Goal: Communication & Community: Connect with others

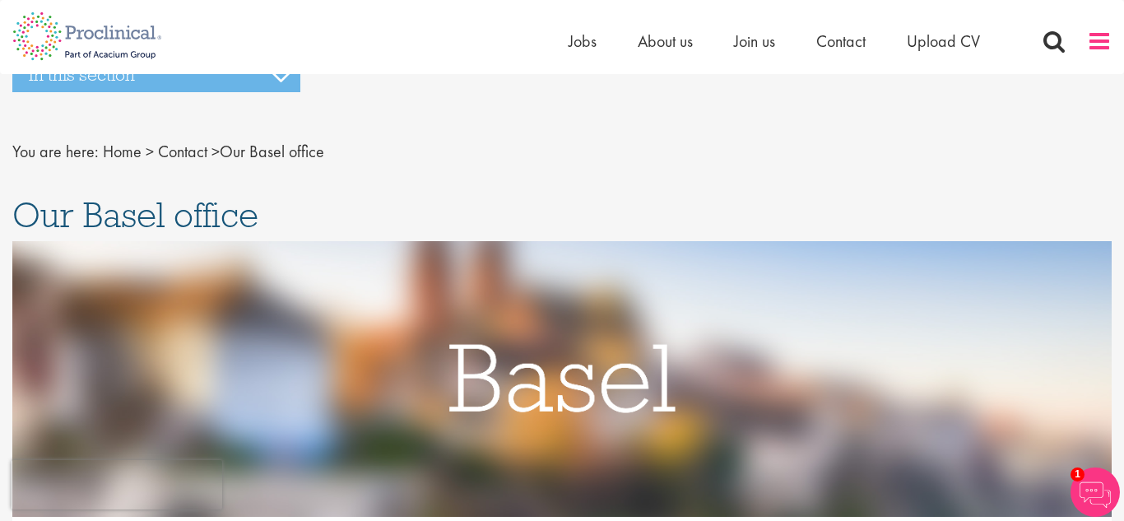
click at [1095, 38] on span at bounding box center [1099, 41] width 25 height 25
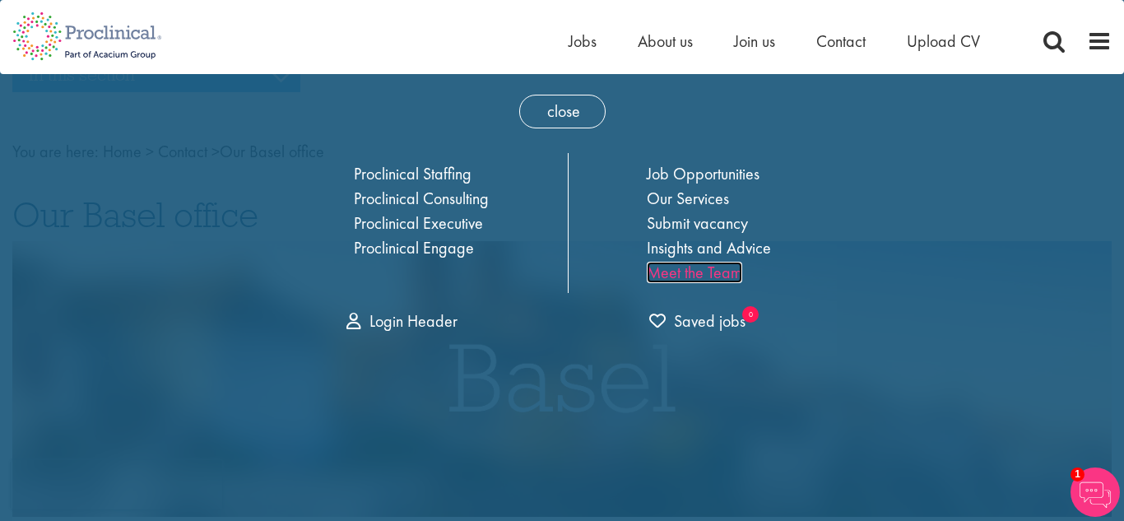
click at [708, 272] on link "Meet the Team" at bounding box center [694, 272] width 95 height 21
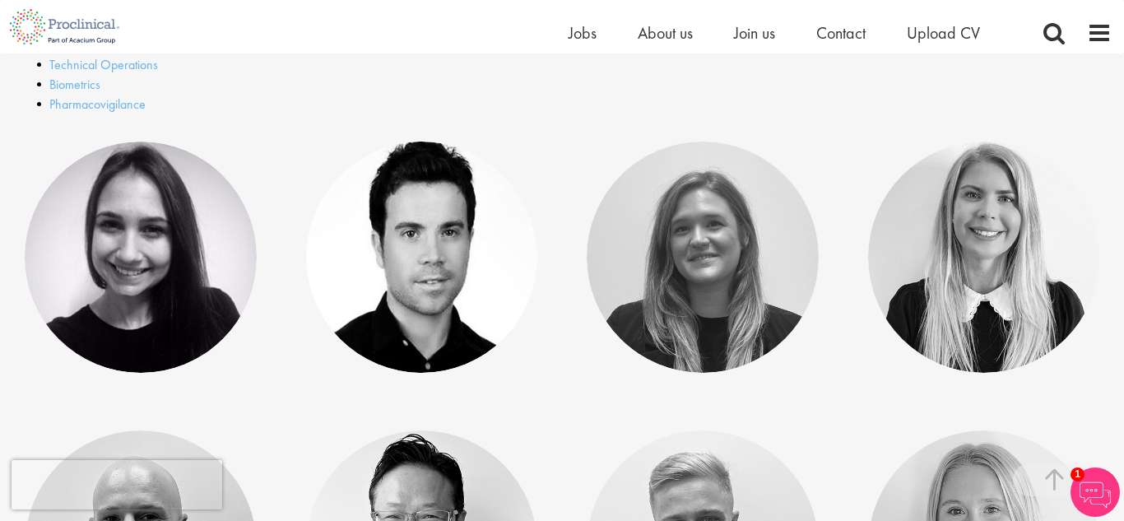
scroll to position [681, 0]
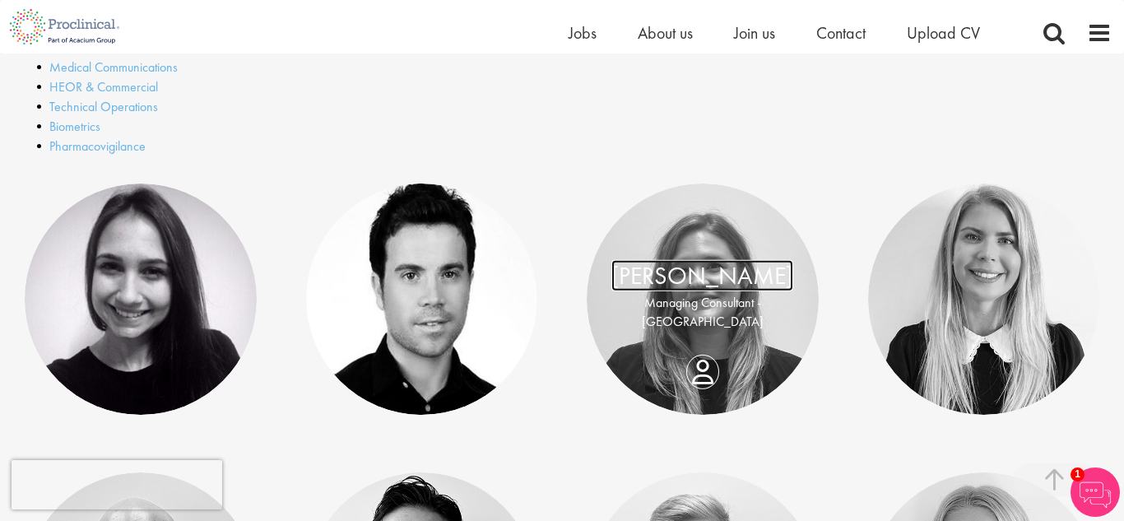
click at [721, 288] on link "Kate Dorsey" at bounding box center [702, 275] width 182 height 31
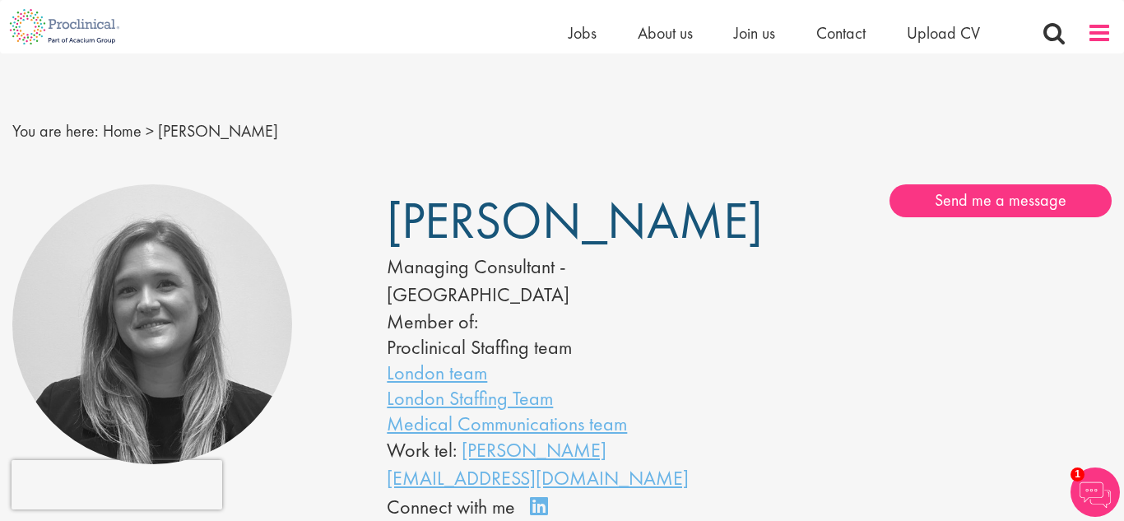
drag, startPoint x: 1123, startPoint y: 46, endPoint x: 1108, endPoint y: 40, distance: 17.0
click at [1108, 40] on div "Home Jobs About us Join us Contact Upload CV" at bounding box center [562, 26] width 1124 height 53
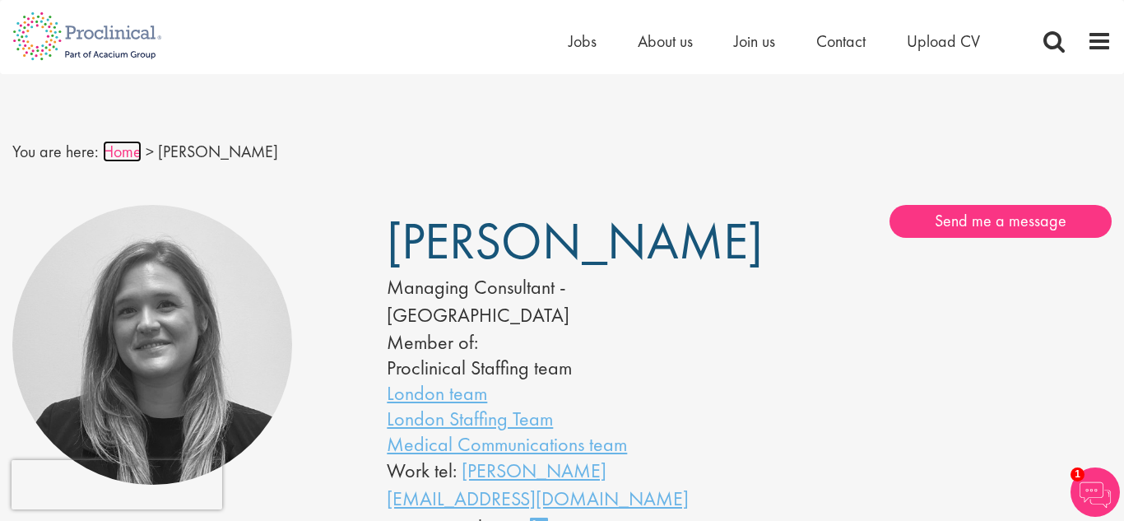
click at [110, 153] on link "Home" at bounding box center [122, 151] width 39 height 21
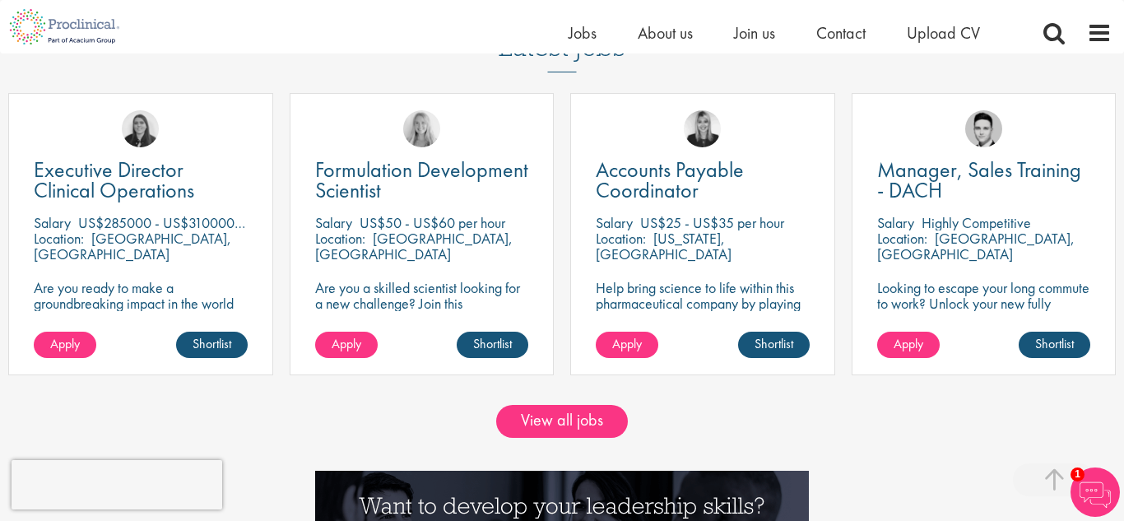
scroll to position [1356, 0]
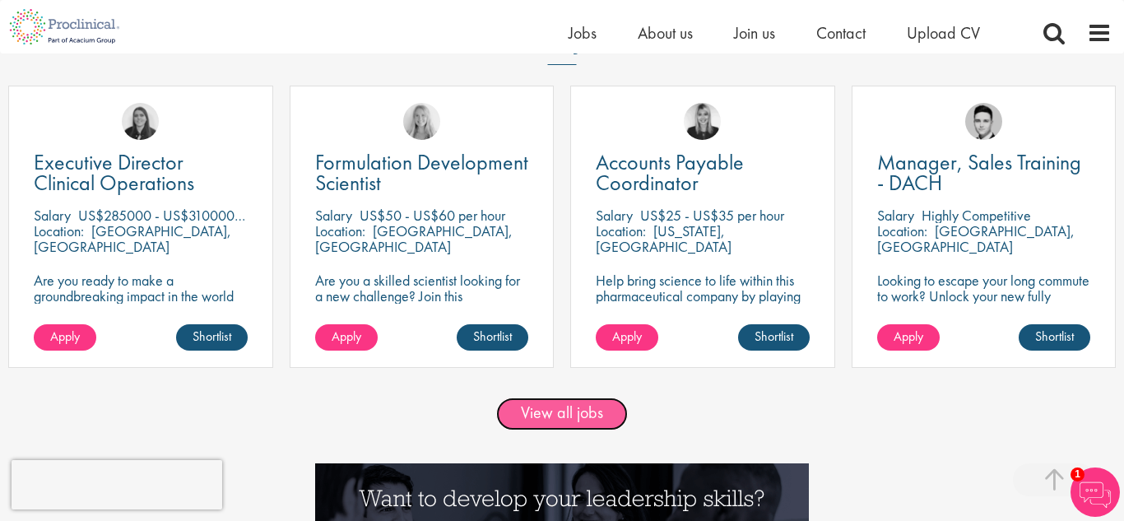
click at [581, 424] on link "View all jobs" at bounding box center [562, 414] width 132 height 33
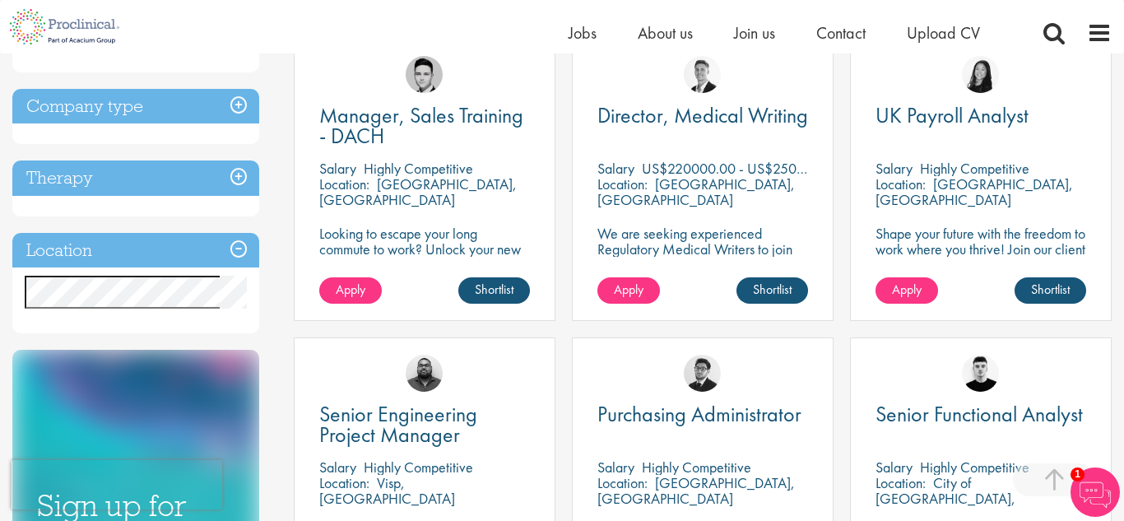
scroll to position [650, 0]
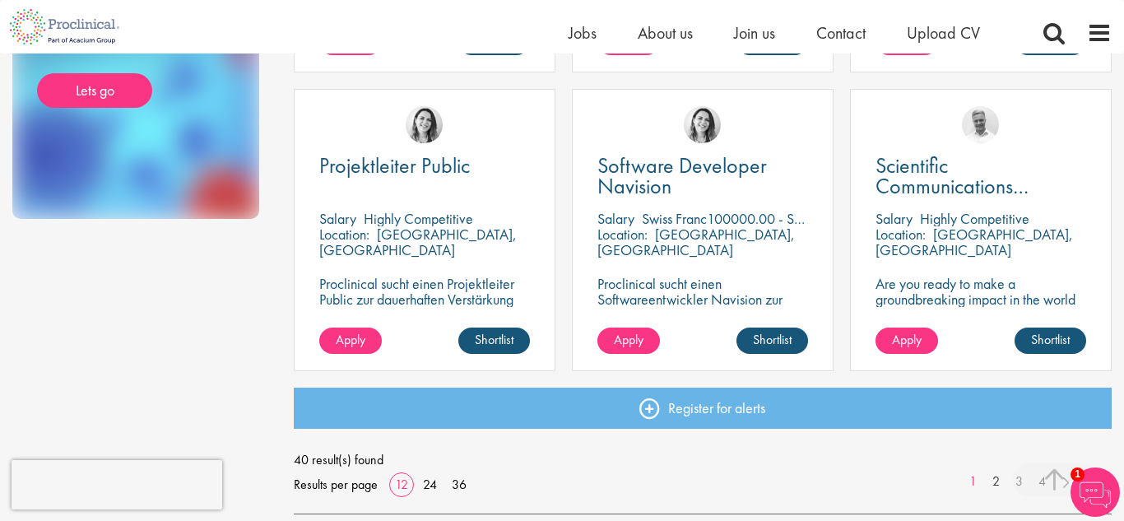
scroll to position [1214, 0]
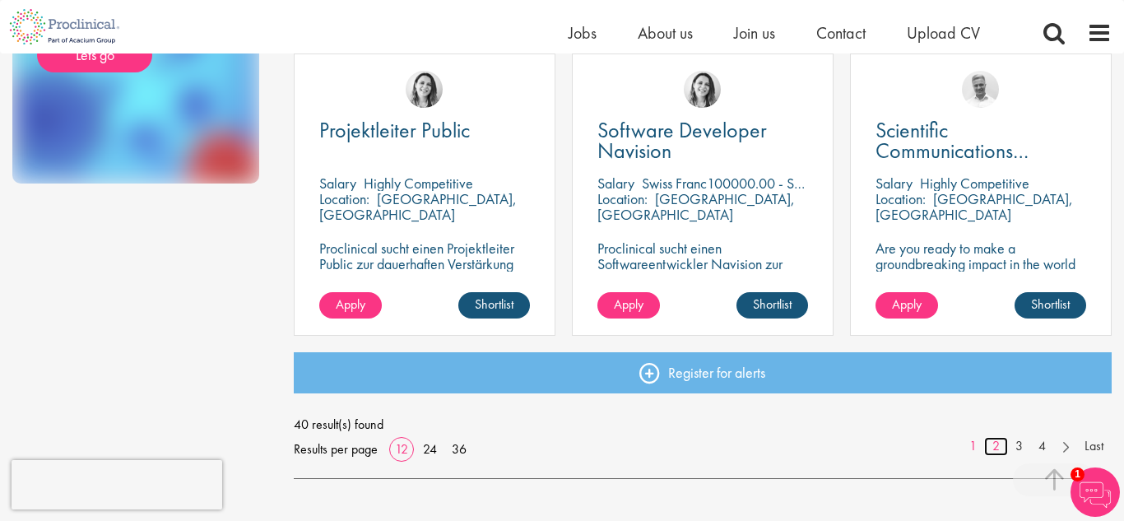
click at [996, 449] on link "2" at bounding box center [996, 446] width 24 height 19
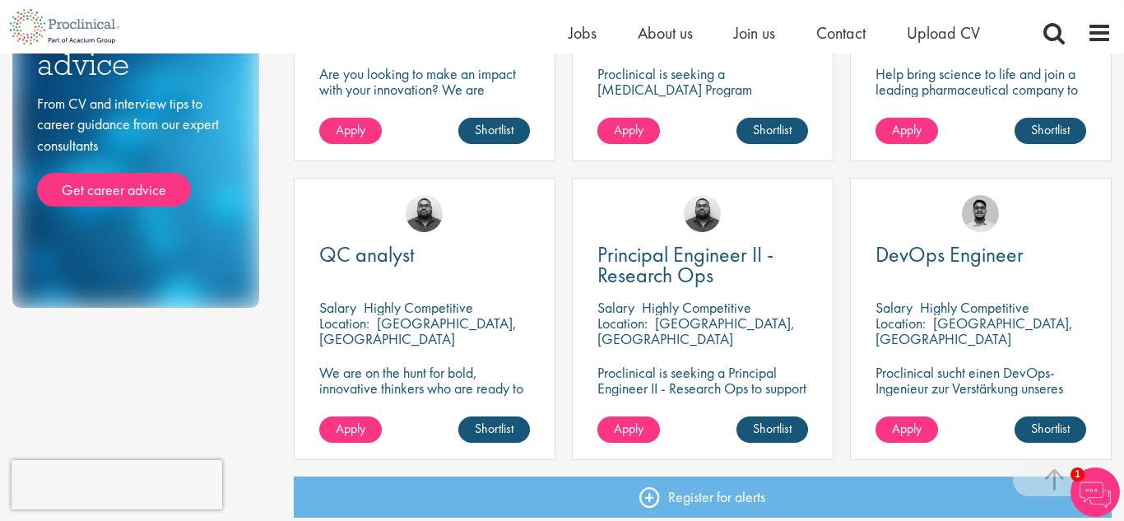
scroll to position [1163, 0]
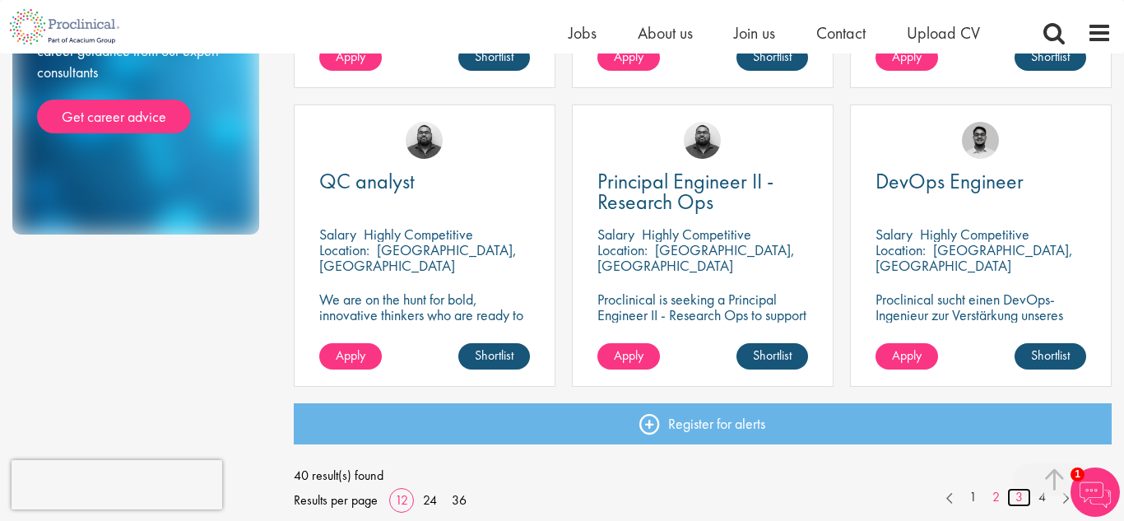
click at [1019, 495] on link "3" at bounding box center [1019, 497] width 24 height 19
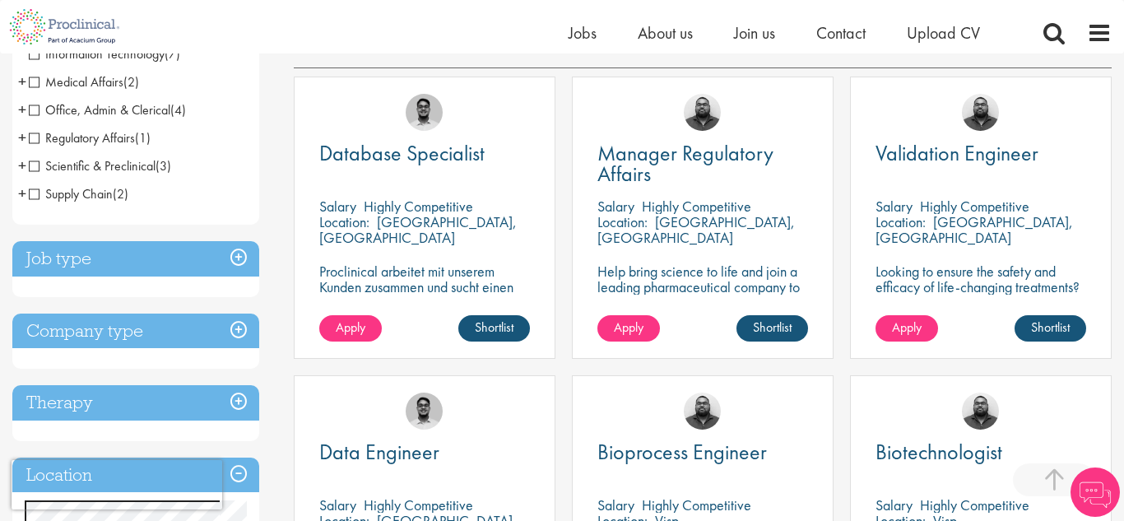
scroll to position [392, 0]
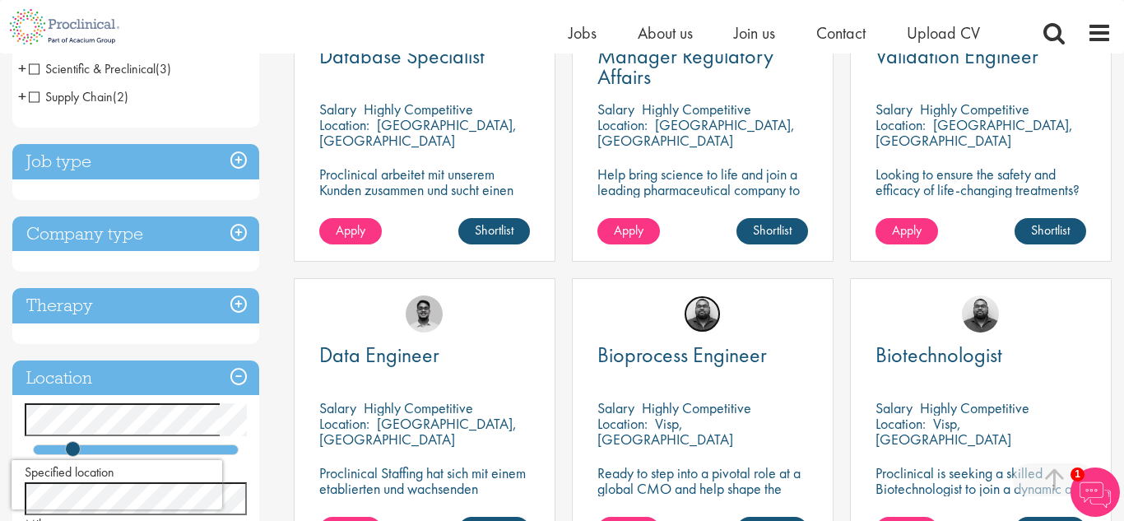
click at [704, 314] on img at bounding box center [702, 313] width 37 height 37
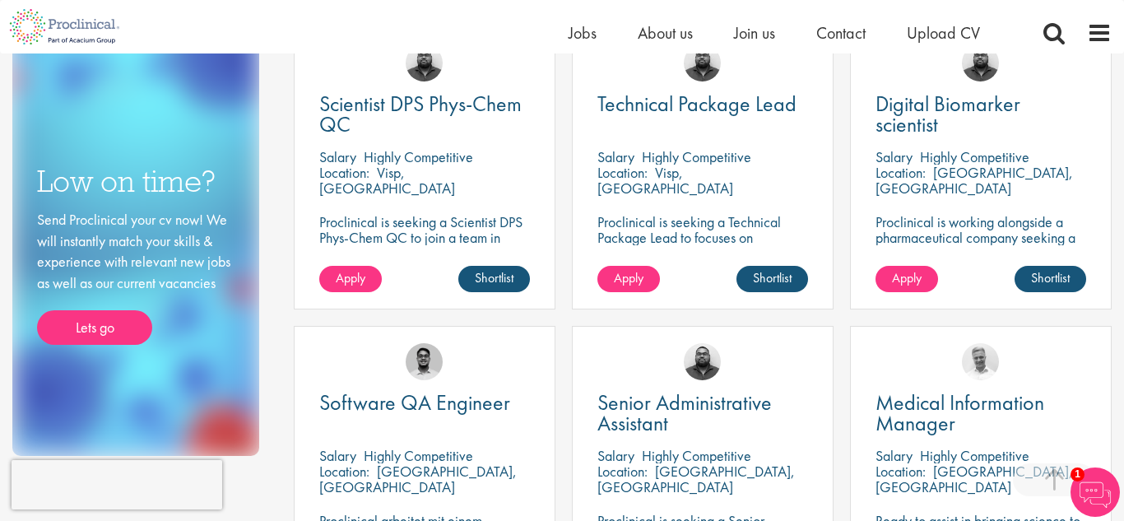
scroll to position [937, 0]
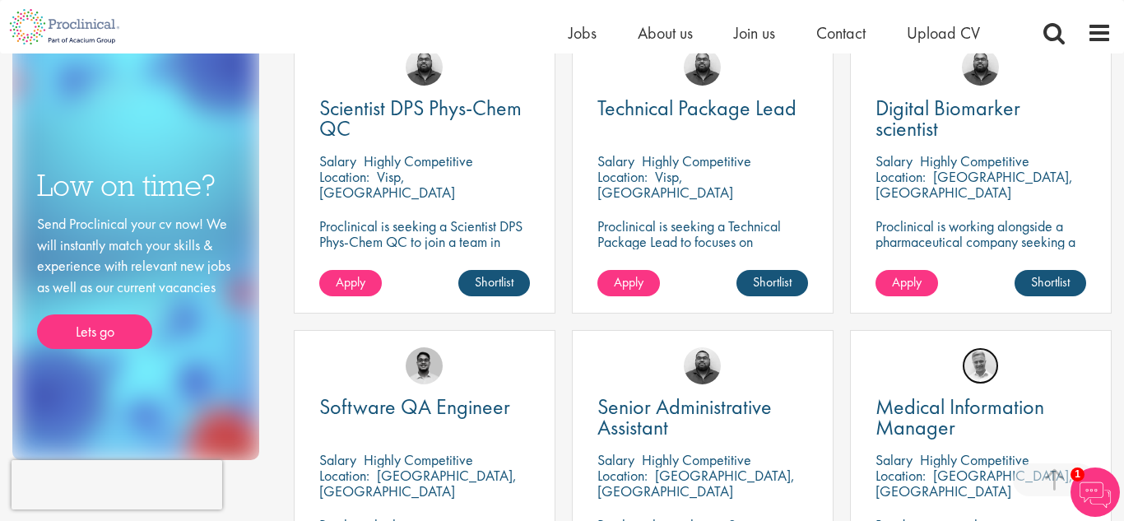
click at [983, 367] on img at bounding box center [980, 365] width 37 height 37
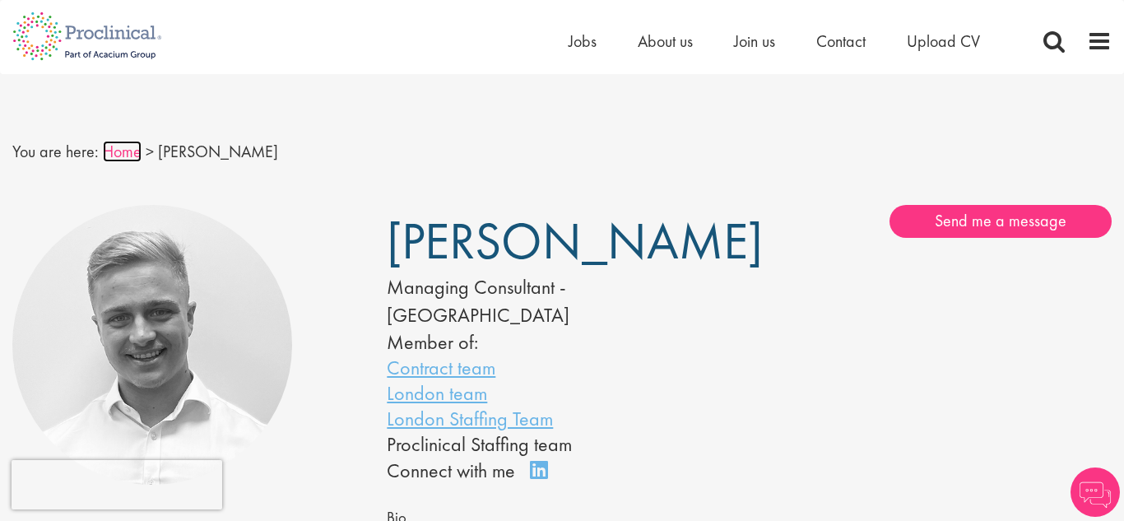
click at [118, 157] on link "Home" at bounding box center [122, 151] width 39 height 21
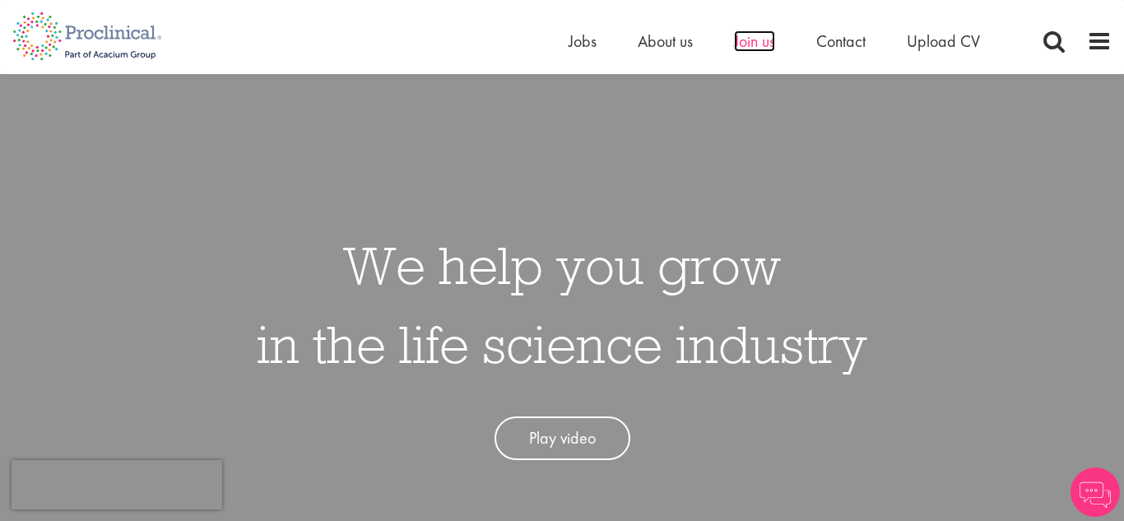
click at [766, 48] on span "Join us" at bounding box center [754, 40] width 41 height 21
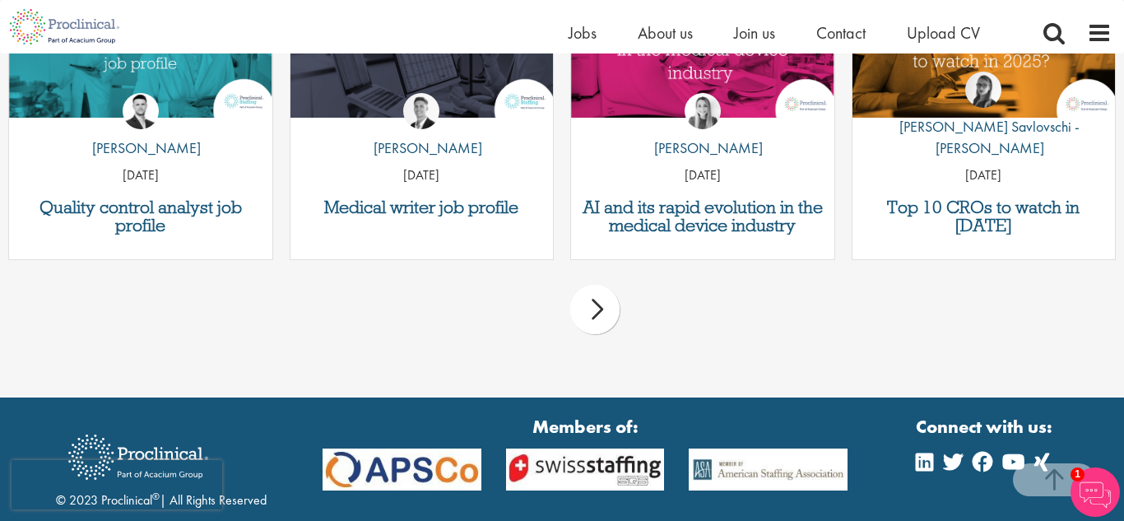
scroll to position [2205, 0]
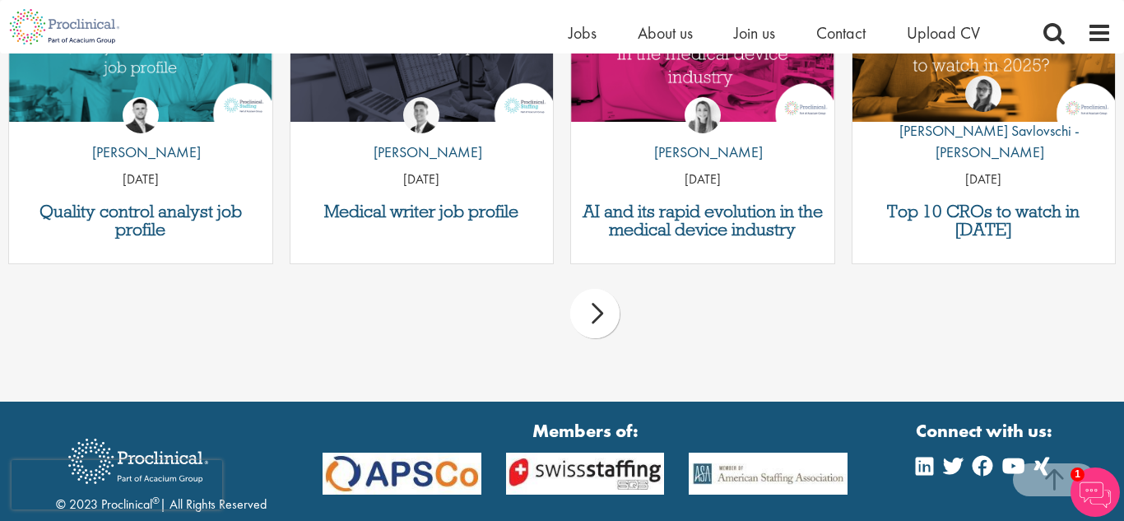
click at [1098, 304] on div "prev next" at bounding box center [562, 317] width 1124 height 72
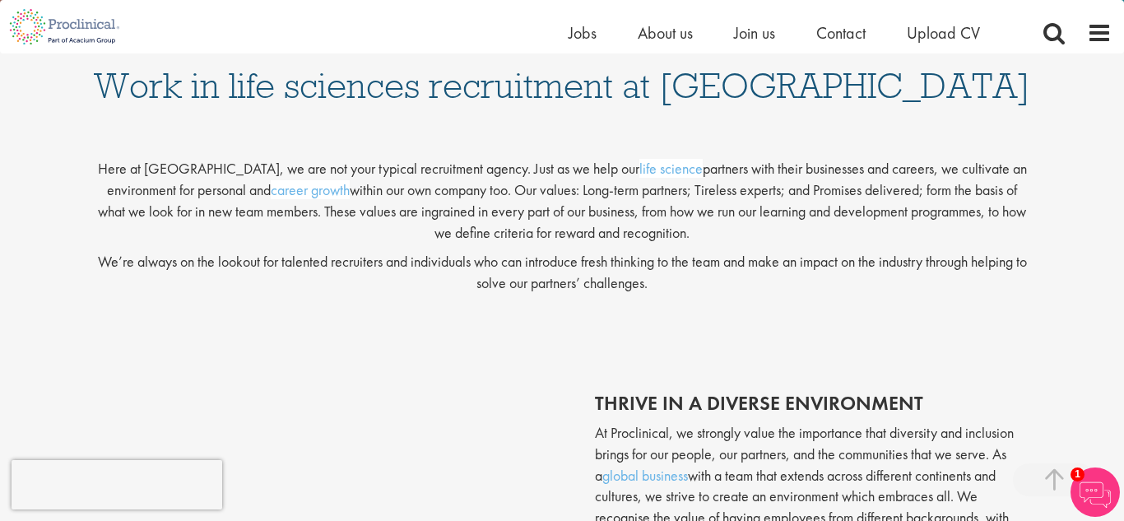
scroll to position [0, 0]
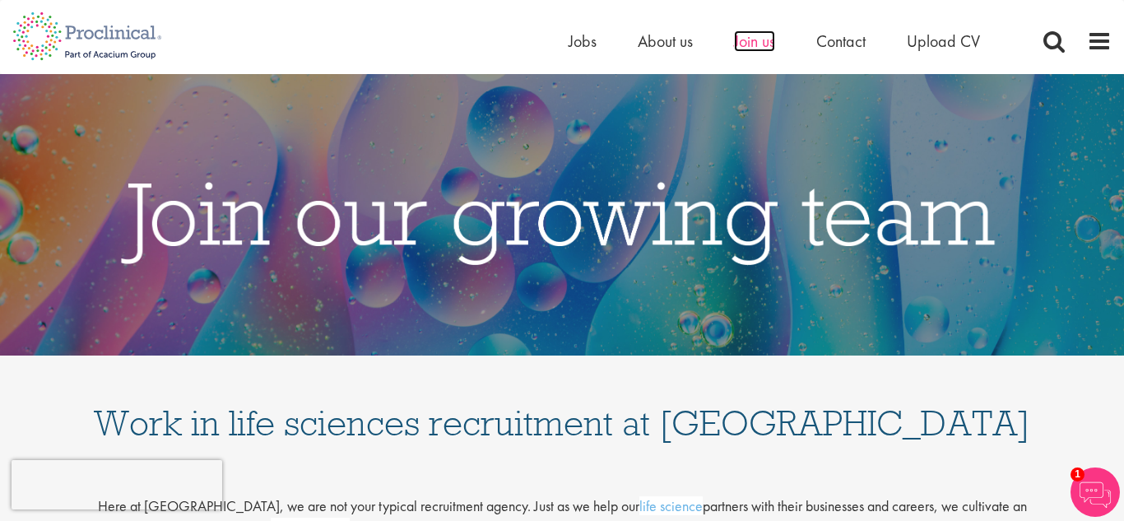
click at [748, 46] on span "Join us" at bounding box center [754, 40] width 41 height 21
click at [582, 40] on span "Jobs" at bounding box center [583, 40] width 28 height 21
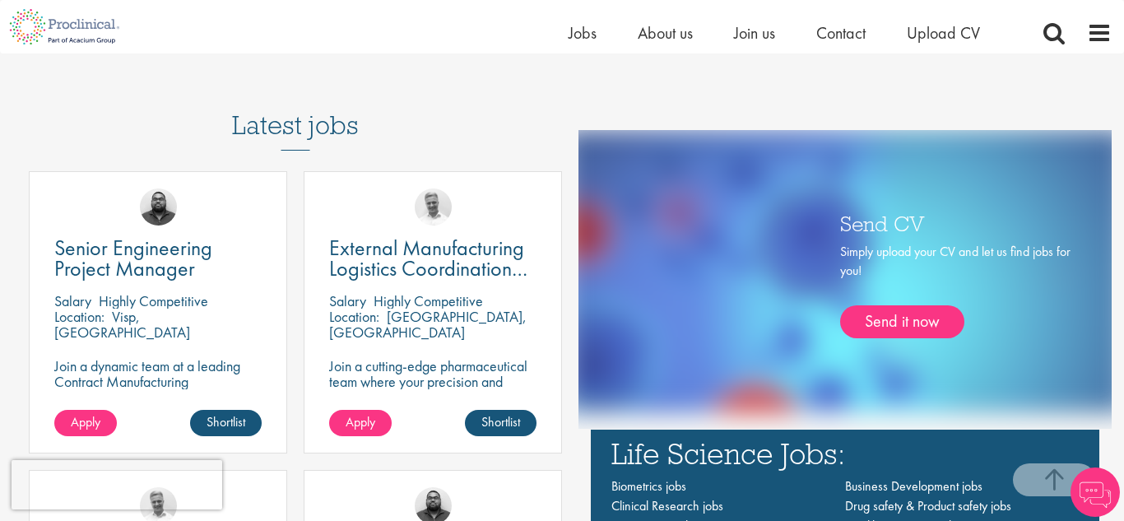
scroll to position [842, 0]
click at [160, 202] on img at bounding box center [158, 206] width 37 height 37
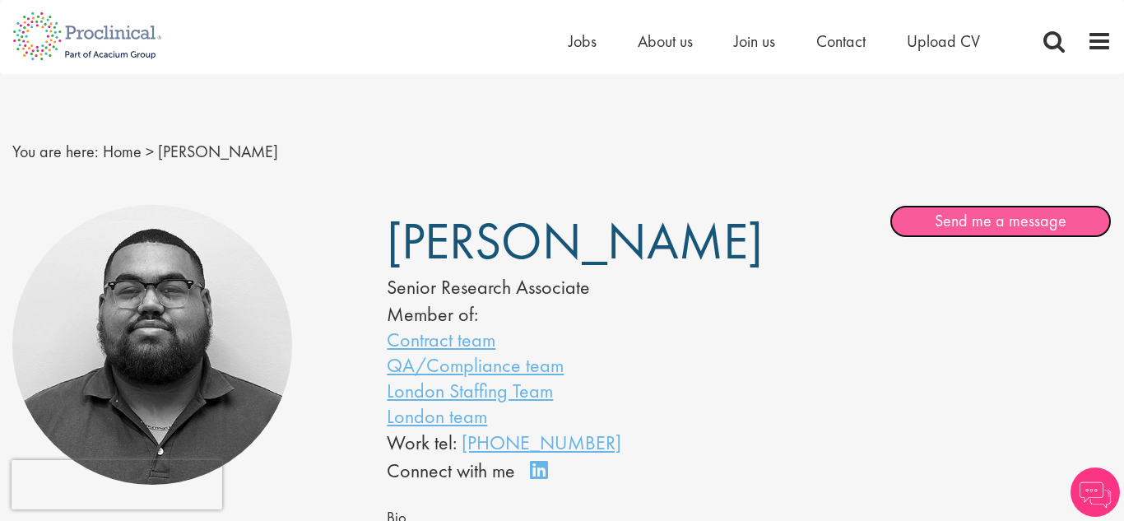
click at [945, 221] on link "Send me a message" at bounding box center [1001, 221] width 222 height 33
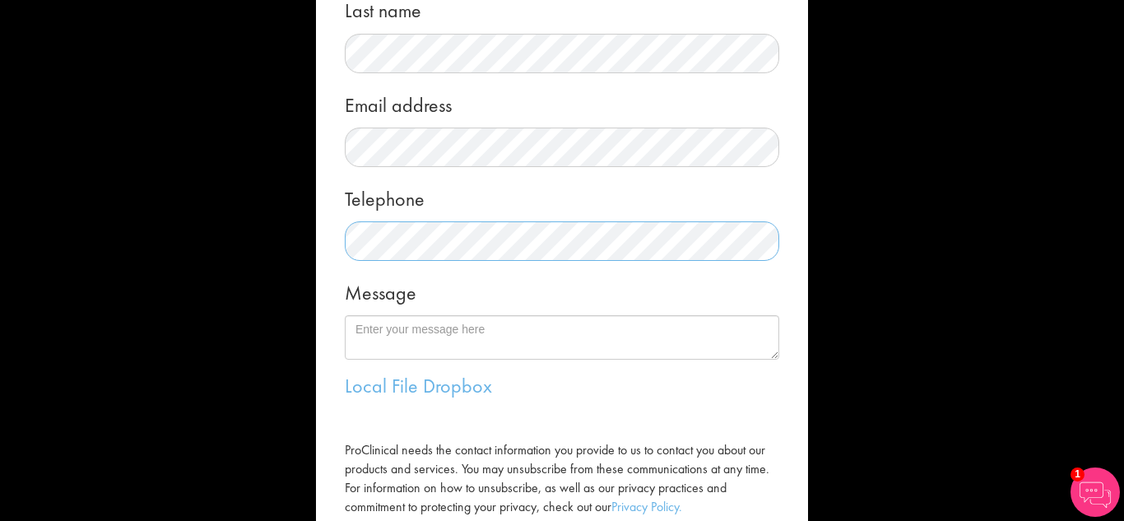
scroll to position [227, 0]
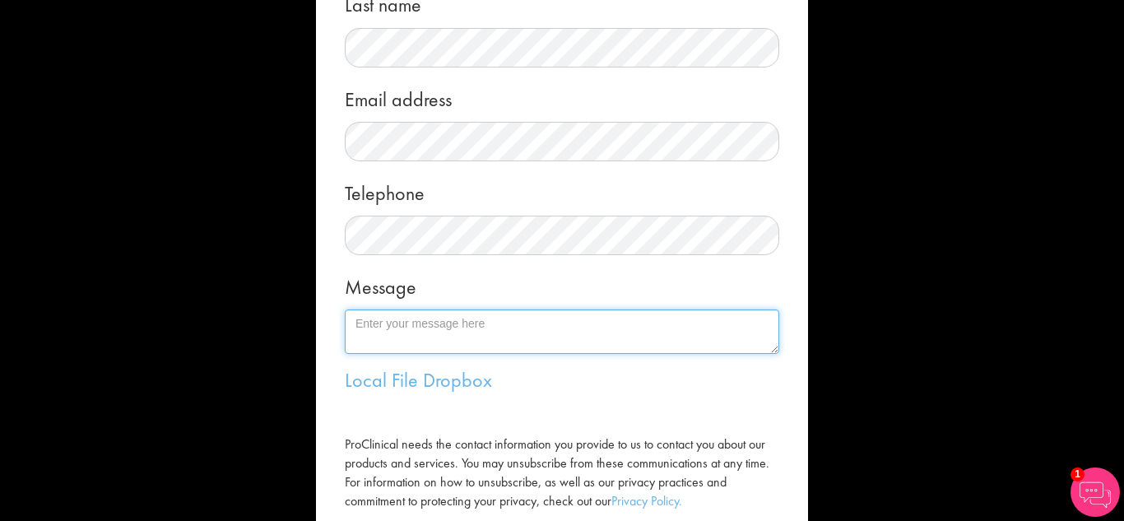
click at [589, 332] on textarea "Message" at bounding box center [562, 331] width 435 height 44
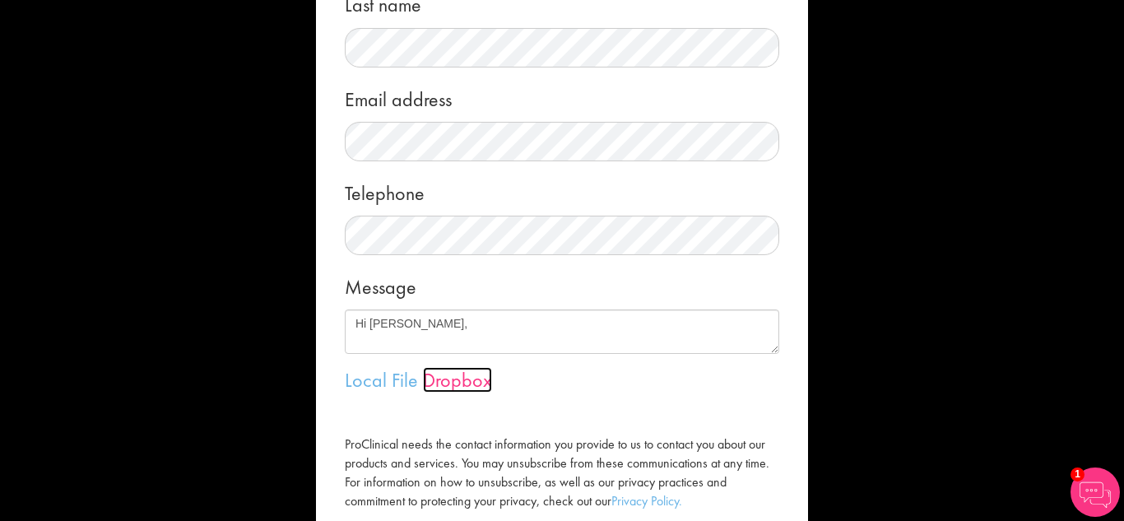
click at [480, 380] on link "Dropbox" at bounding box center [457, 380] width 69 height 26
click at [382, 378] on link "Local File" at bounding box center [381, 380] width 73 height 26
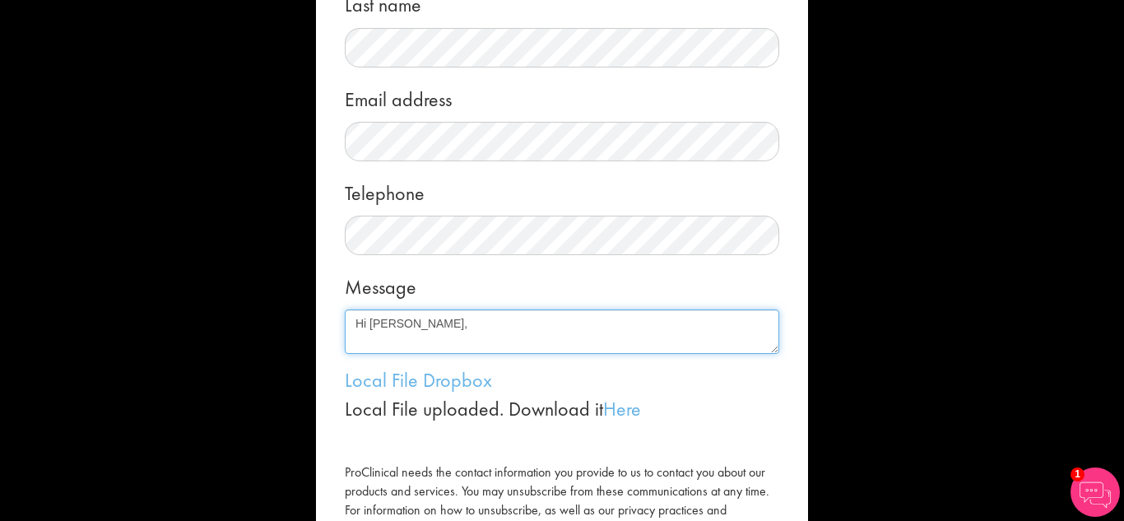
click at [449, 340] on textarea "Hi [PERSON_NAME]," at bounding box center [562, 331] width 435 height 44
paste textarea "I hope you're well. I'm an HR and recruitment professional with agency and in-h…"
click at [485, 339] on textarea "Hi [PERSON_NAME], I hope you're well. I'm an HR and recruitment professional wi…" at bounding box center [562, 331] width 435 height 44
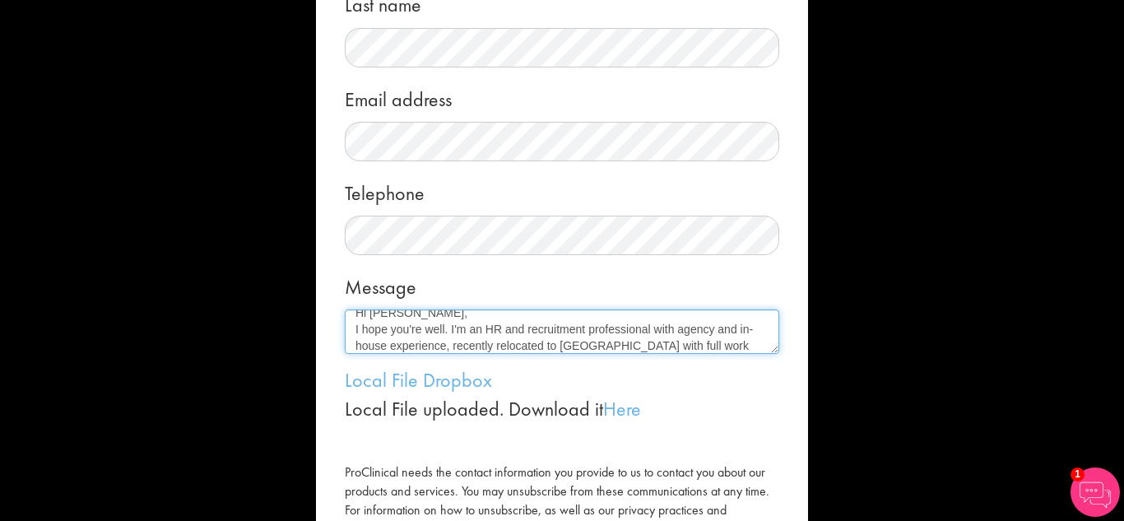
scroll to position [27, 0]
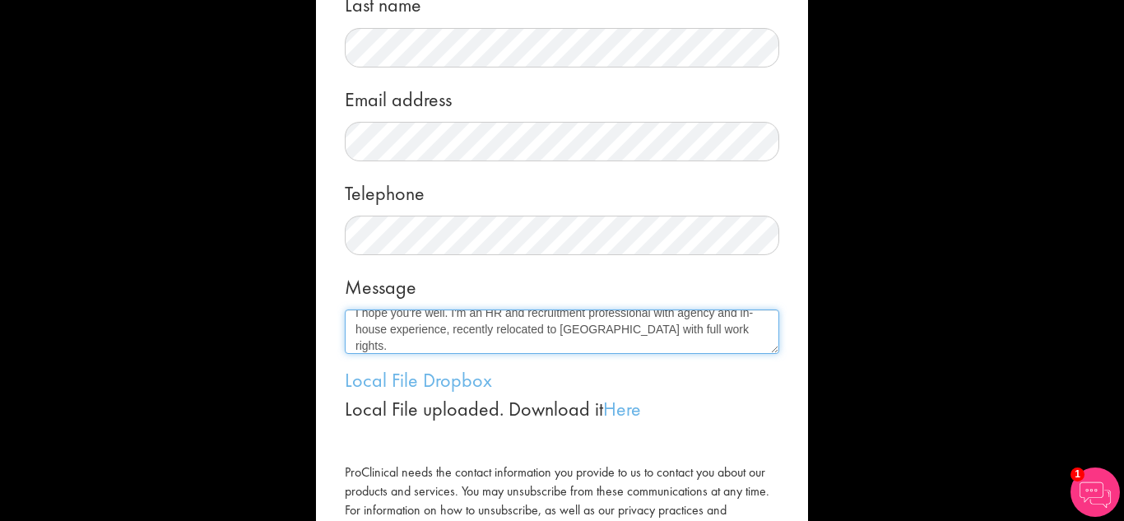
drag, startPoint x: 633, startPoint y: 328, endPoint x: 564, endPoint y: 329, distance: 69.2
click at [564, 329] on textarea "Hi [PERSON_NAME], I hope you're well. I'm an HR and recruitment professional wi…" at bounding box center [562, 331] width 435 height 44
click at [571, 341] on textarea "Hi [PERSON_NAME], I hope you're well. I'm an HR and recruitment professional wi…" at bounding box center [562, 331] width 435 height 44
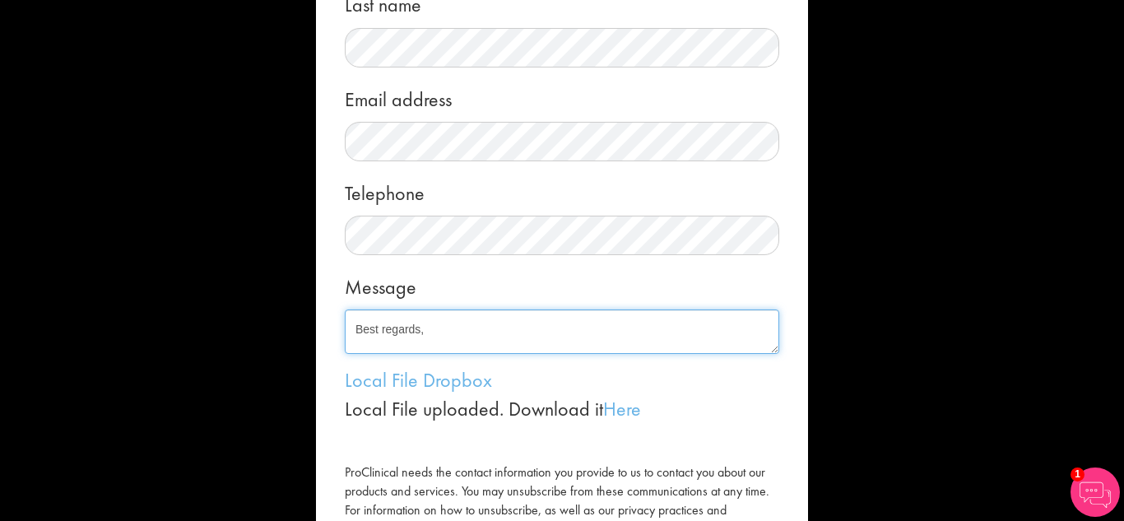
scroll to position [357, 0]
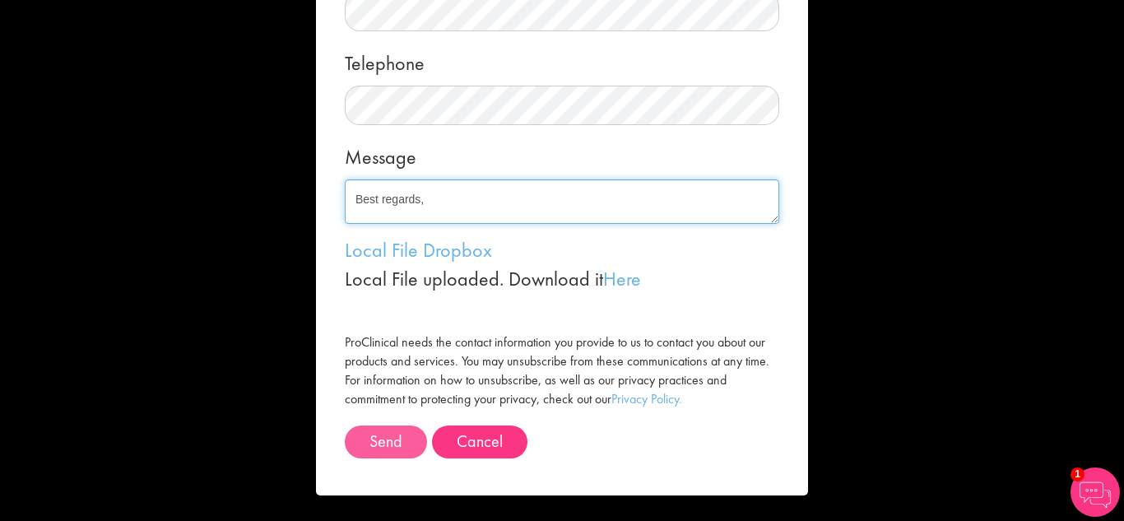
type textarea "Hi [PERSON_NAME], I hope you're well. I'm an HR and recruitment professional wi…"
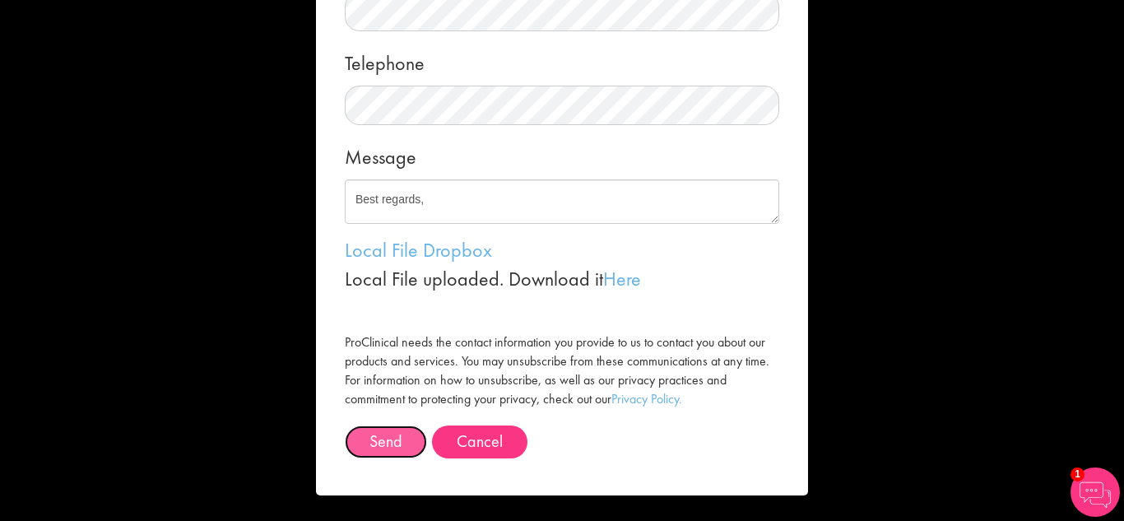
click at [391, 439] on button "Send" at bounding box center [386, 441] width 82 height 33
